Goal: Check status

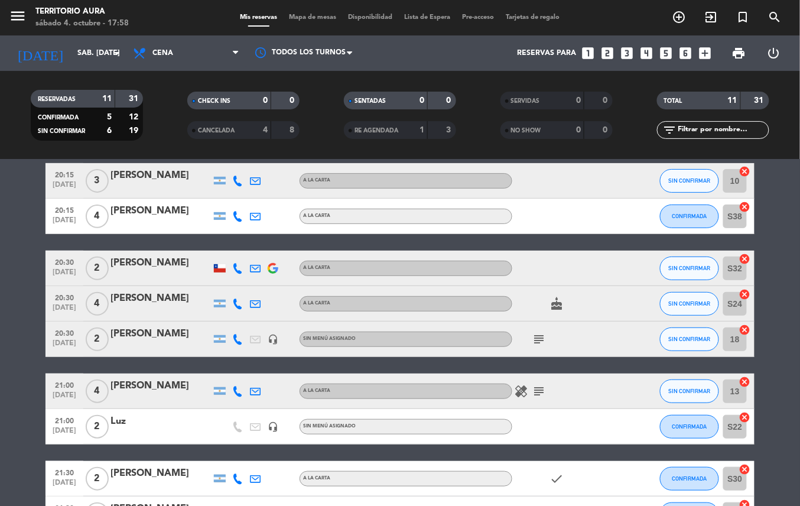
scroll to position [116, 0]
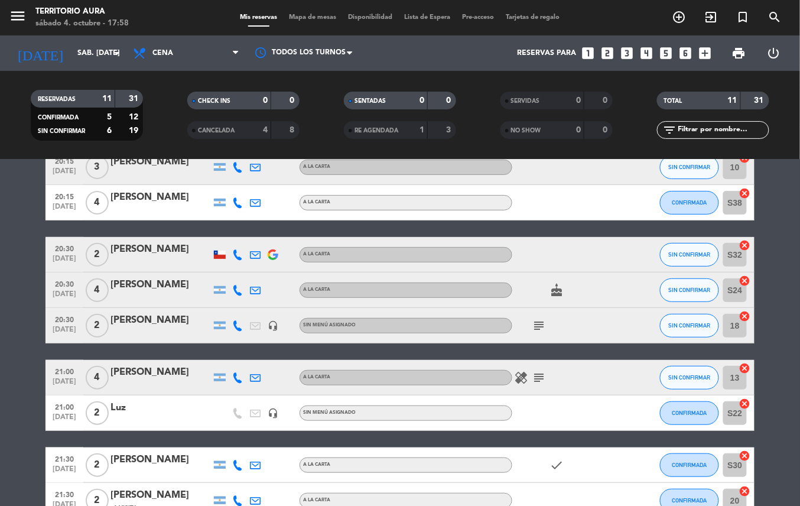
click at [556, 292] on icon "cake" at bounding box center [557, 290] width 14 height 14
click at [535, 326] on icon "subject" at bounding box center [539, 326] width 14 height 14
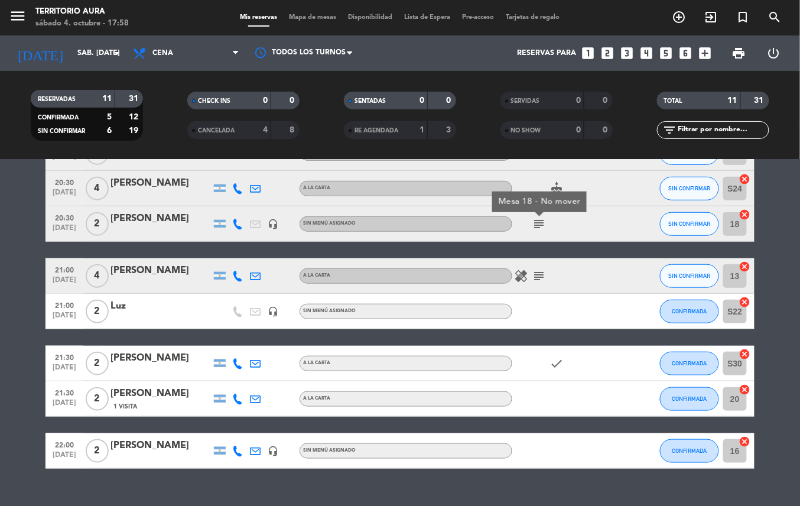
scroll to position [239, 0]
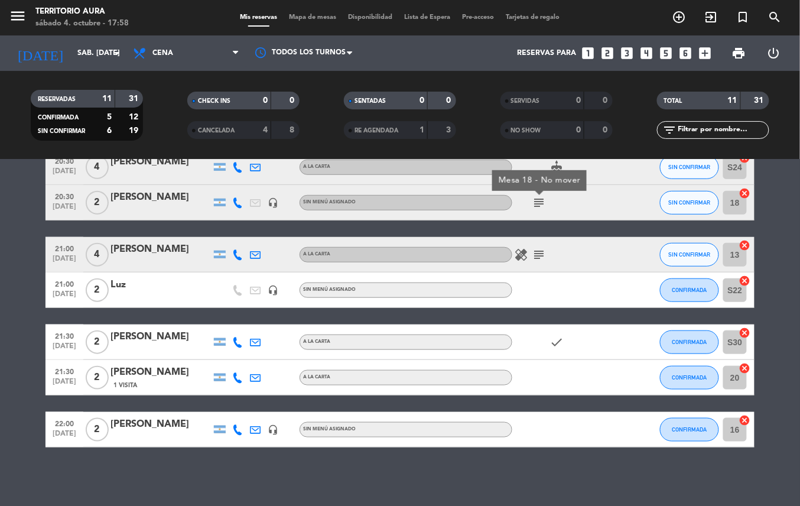
click at [566, 344] on div "check" at bounding box center [565, 341] width 106 height 35
click at [556, 345] on icon "check" at bounding box center [557, 342] width 14 height 14
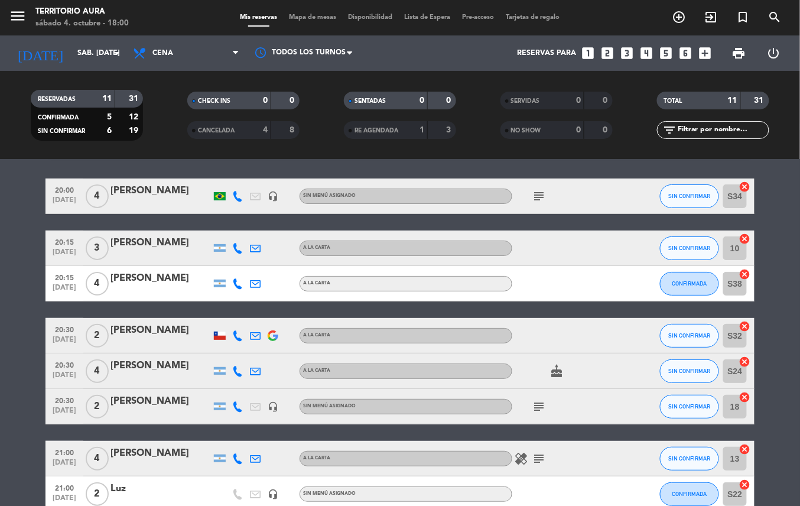
scroll to position [25, 0]
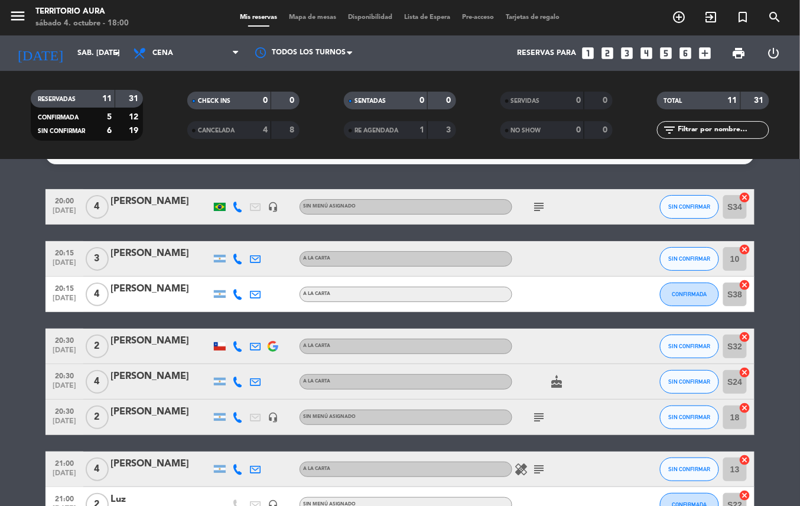
click at [557, 388] on icon "cake" at bounding box center [557, 382] width 14 height 14
click at [540, 422] on icon "subject" at bounding box center [539, 417] width 14 height 14
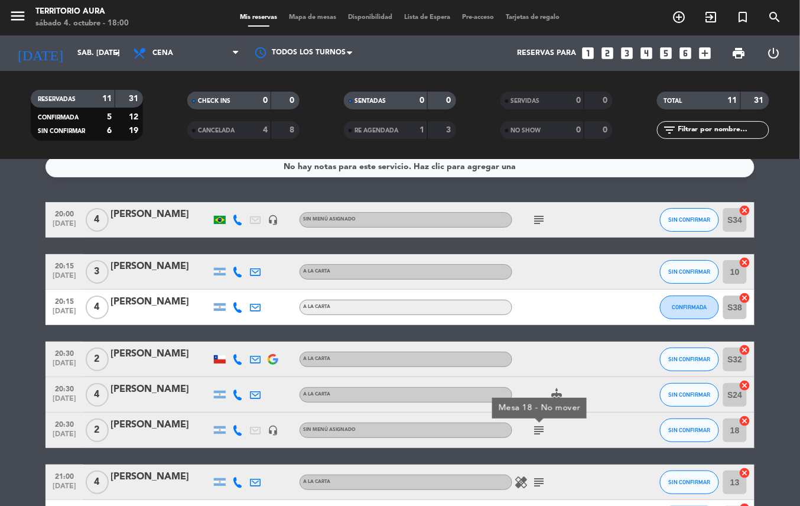
scroll to position [0, 0]
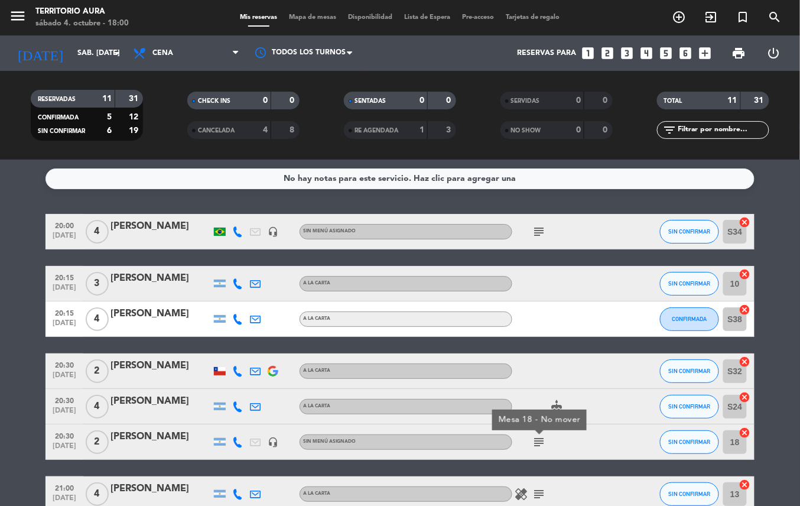
click at [540, 225] on icon "subject" at bounding box center [539, 232] width 14 height 14
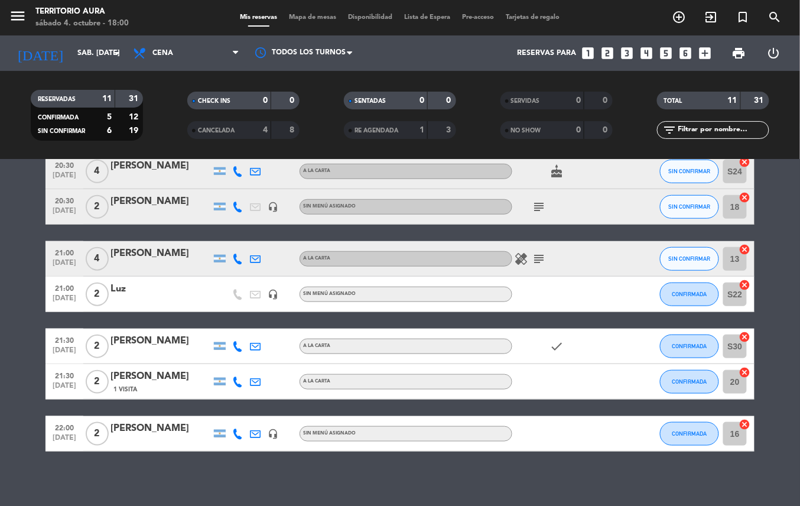
scroll to position [239, 0]
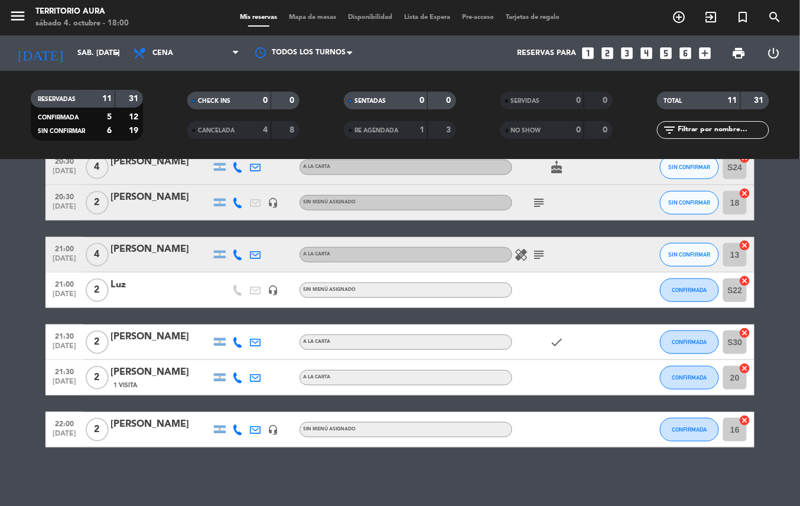
click at [551, 346] on icon "check" at bounding box center [557, 342] width 14 height 14
click at [533, 258] on icon "subject" at bounding box center [539, 255] width 14 height 14
click at [514, 258] on icon "healing" at bounding box center [521, 255] width 14 height 14
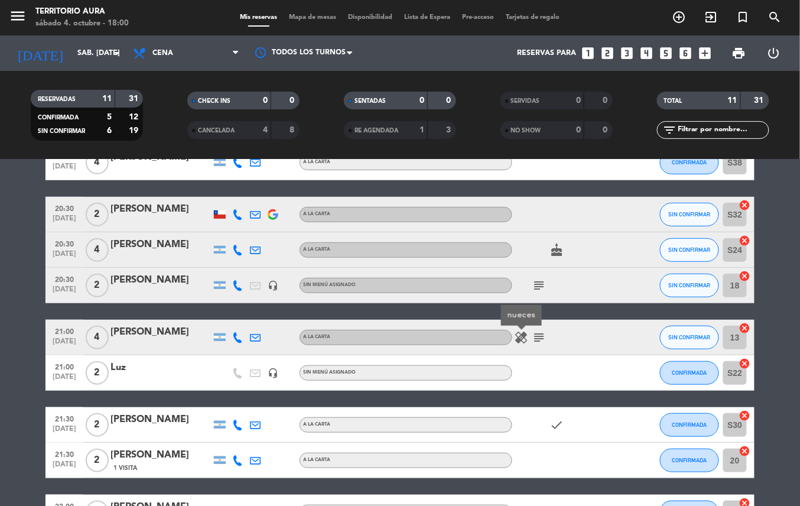
scroll to position [0, 0]
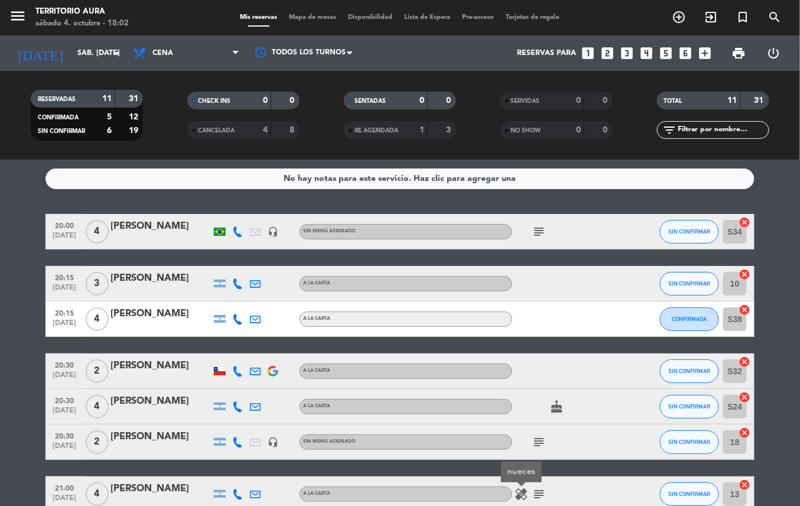
click at [204, 414] on div at bounding box center [161, 414] width 100 height 9
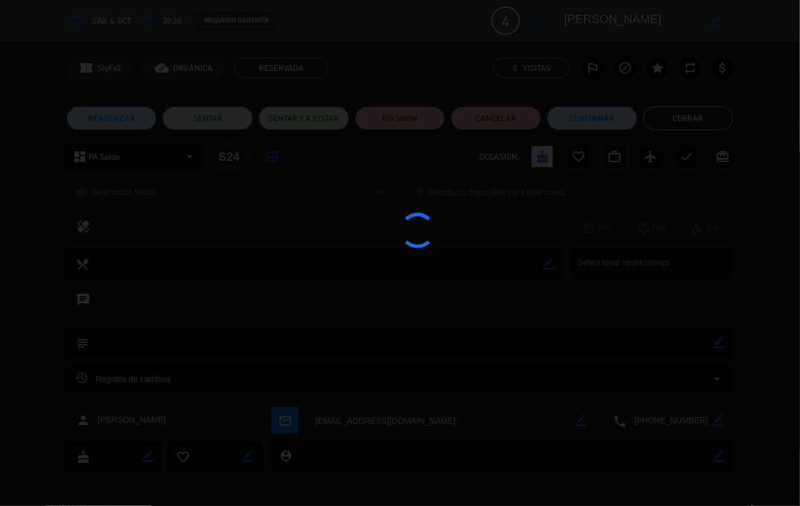
scroll to position [82, 0]
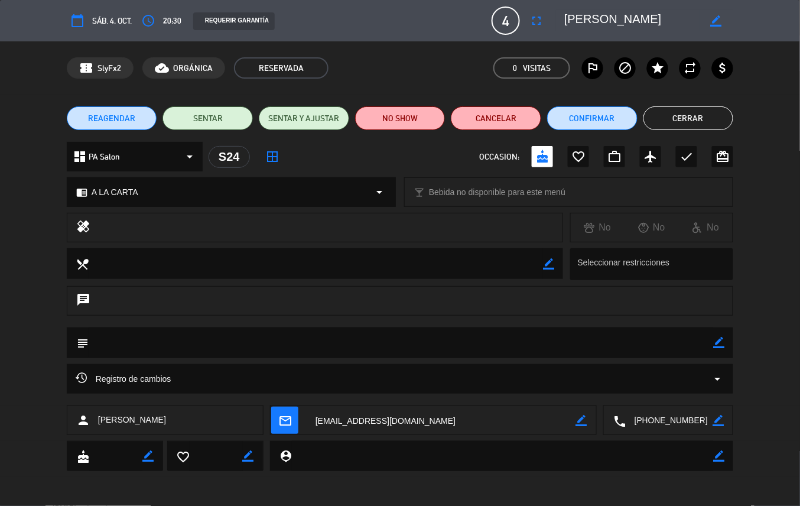
click at [696, 108] on button "Cerrar" at bounding box center [689, 118] width 90 height 24
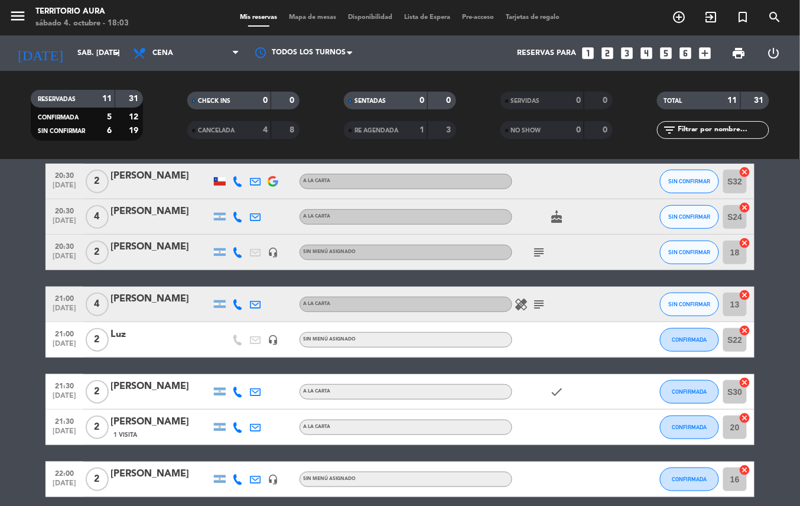
scroll to position [239, 0]
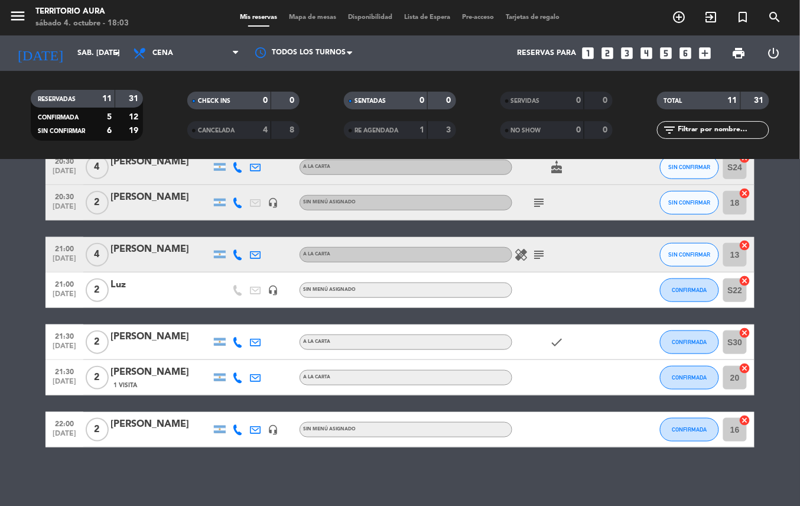
click at [564, 332] on div "check" at bounding box center [565, 341] width 106 height 35
click at [550, 346] on icon "check" at bounding box center [557, 342] width 14 height 14
click at [547, 350] on div "check" at bounding box center [565, 341] width 106 height 35
click at [562, 349] on div "check" at bounding box center [565, 341] width 106 height 35
click at [561, 351] on div "check" at bounding box center [565, 341] width 106 height 35
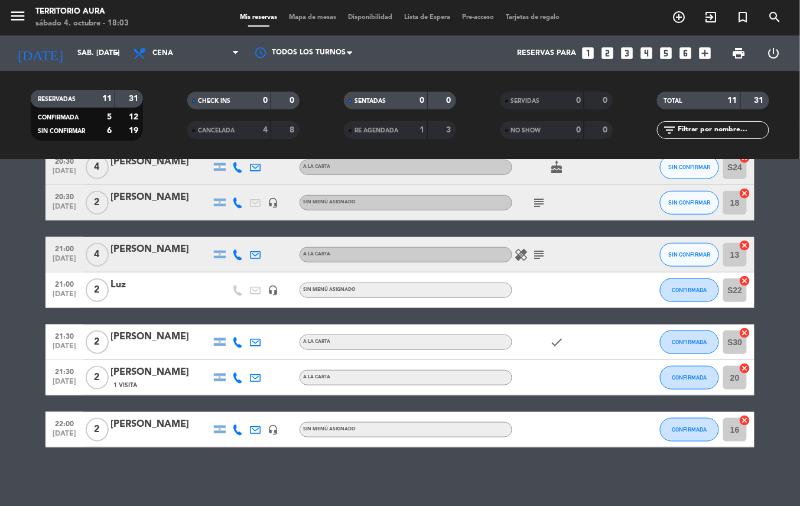
click at [576, 348] on div "check" at bounding box center [565, 341] width 106 height 35
click at [573, 332] on div "check" at bounding box center [565, 341] width 106 height 35
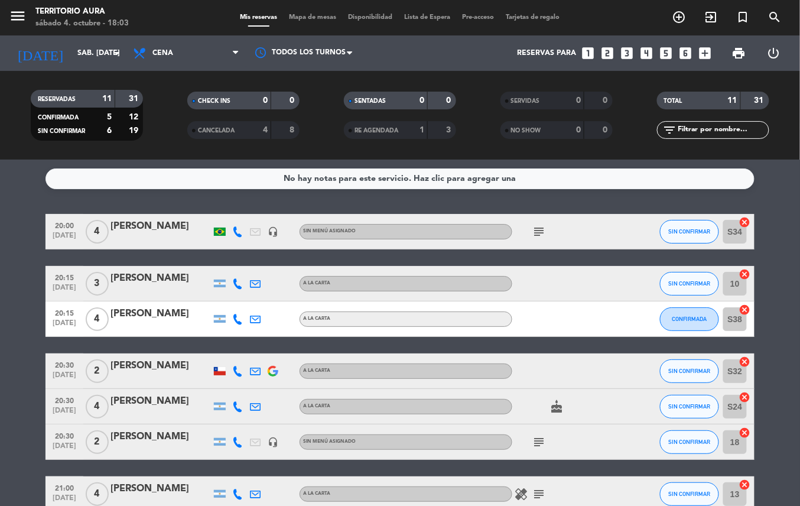
click at [537, 232] on icon "subject" at bounding box center [539, 232] width 14 height 14
click at [538, 226] on icon "subject" at bounding box center [539, 232] width 14 height 14
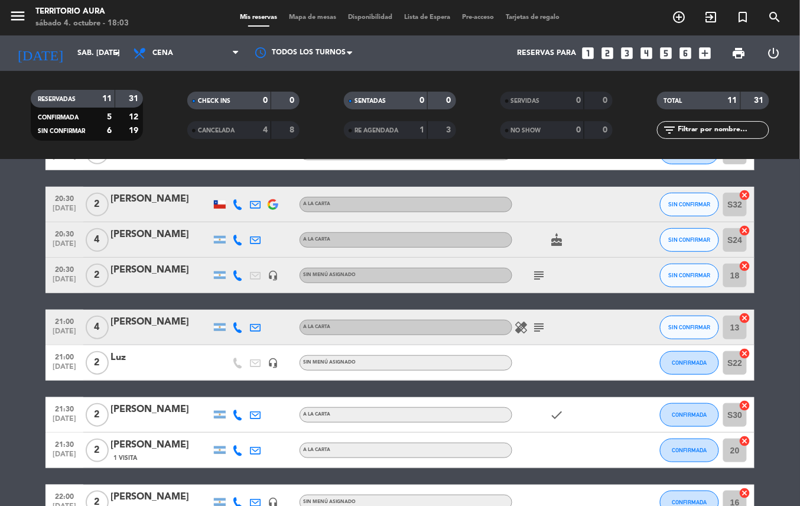
scroll to position [170, 0]
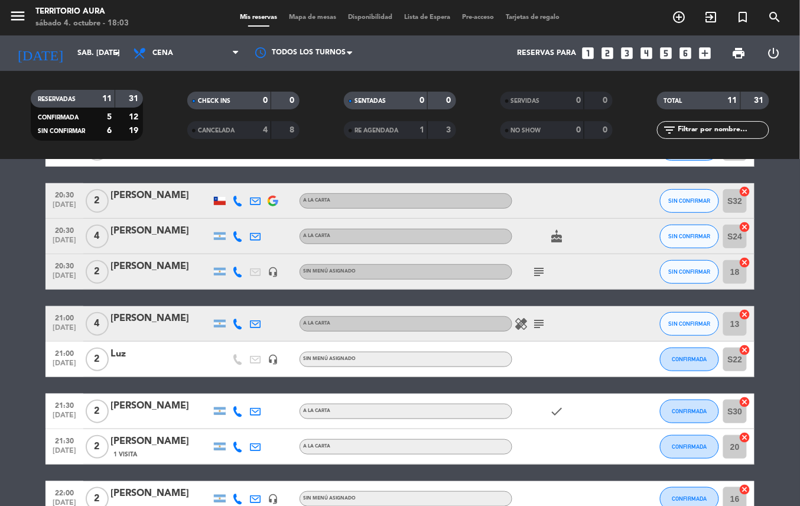
click at [550, 412] on icon "check" at bounding box center [557, 411] width 14 height 14
click at [556, 410] on icon "check" at bounding box center [557, 411] width 14 height 14
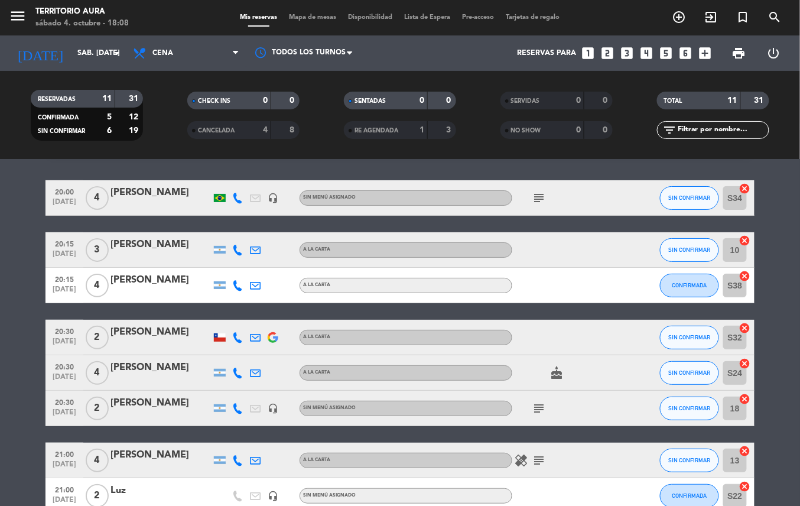
scroll to position [0, 0]
